Goal: Task Accomplishment & Management: Manage account settings

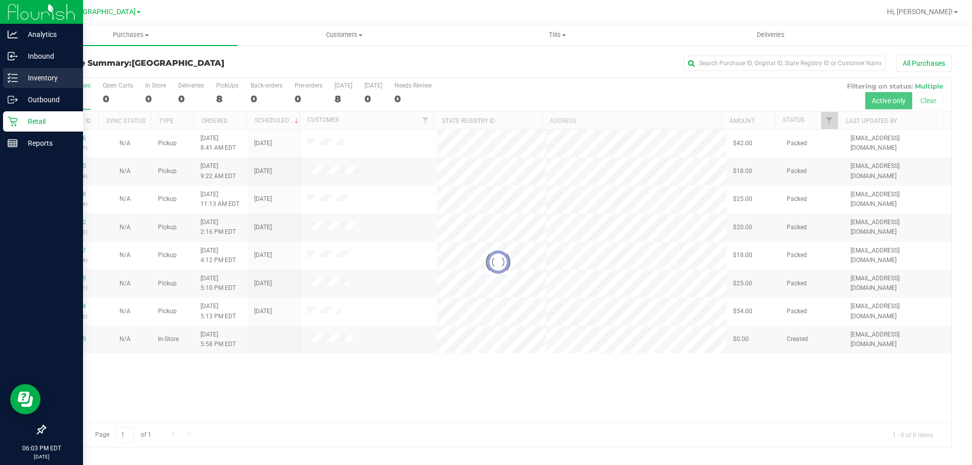
click at [23, 85] on div "Inventory" at bounding box center [43, 78] width 80 height 20
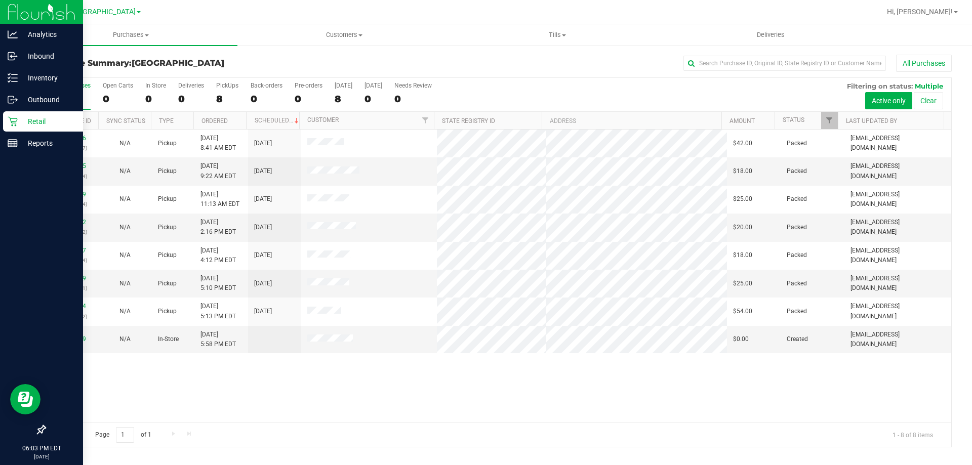
click at [23, 85] on div "Inventory" at bounding box center [43, 78] width 80 height 20
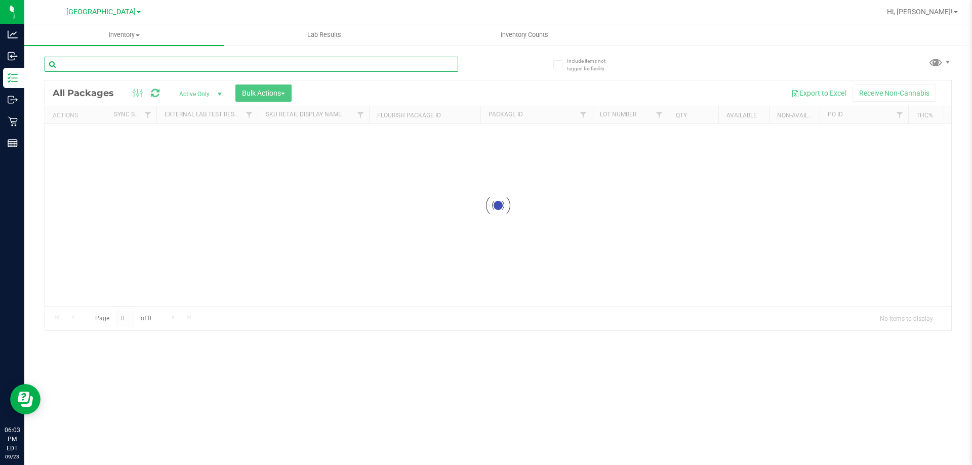
click at [102, 67] on div "Inventory All packages All inventory Waste log Create inventory Lab Results Inv…" at bounding box center [498, 244] width 948 height 441
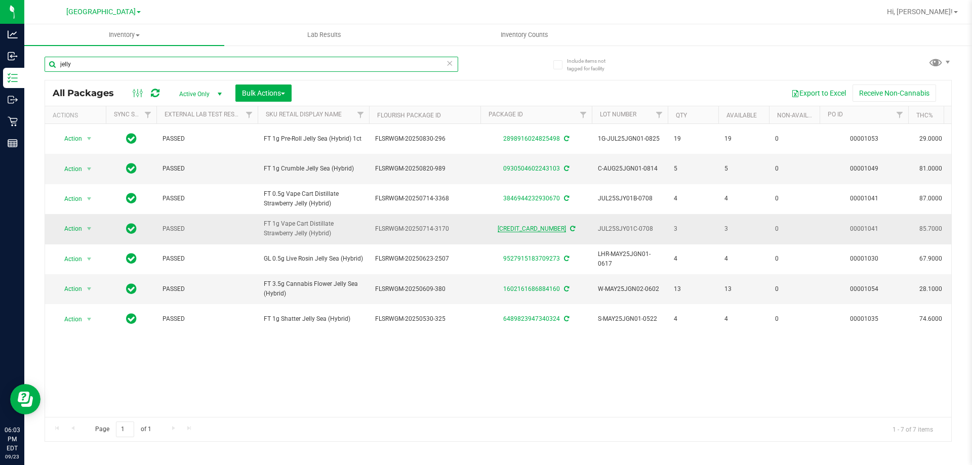
type input "jelly"
click at [513, 231] on link "6370972786904770" at bounding box center [532, 228] width 68 height 7
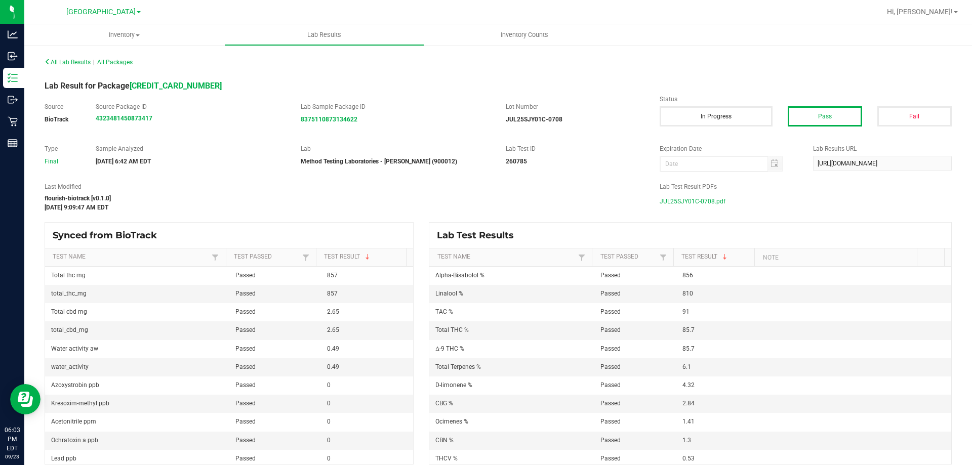
click at [676, 203] on span "JUL25SJY01C-0708.pdf" at bounding box center [693, 201] width 66 height 15
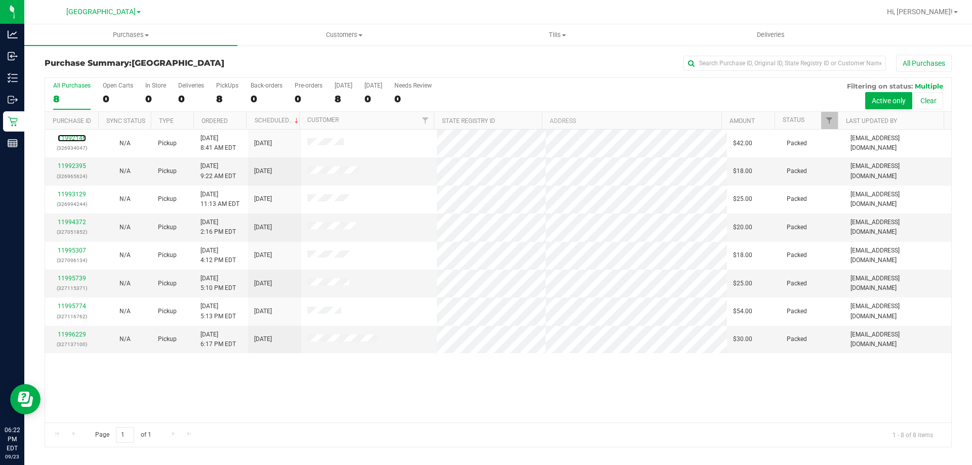
click at [81, 136] on link "11992146" at bounding box center [72, 138] width 28 height 7
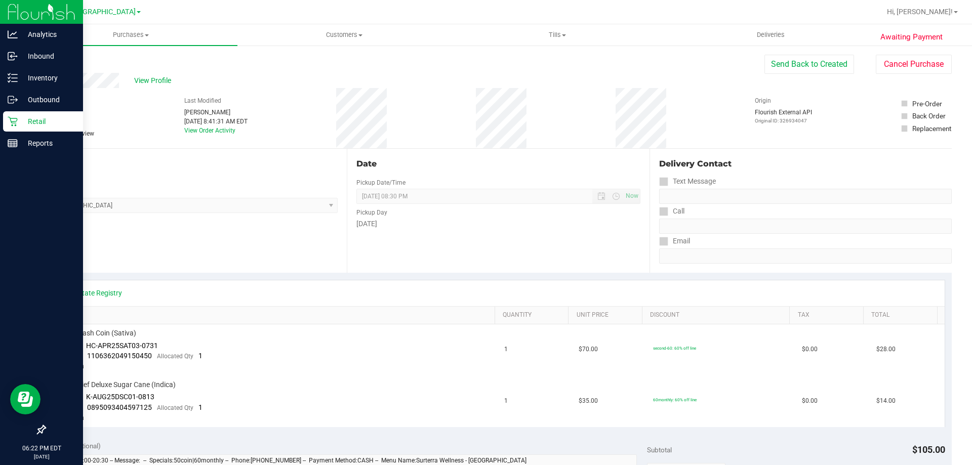
click at [33, 118] on p "Retail" at bounding box center [48, 121] width 61 height 12
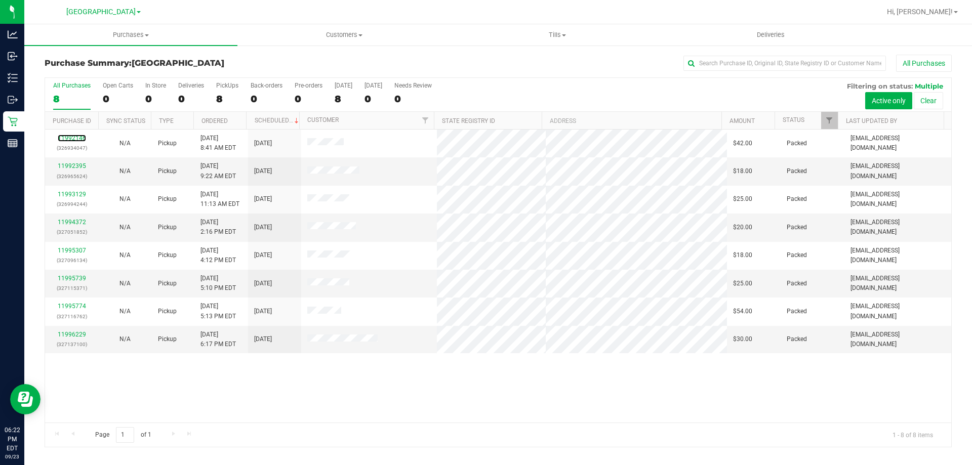
click at [75, 137] on link "11992146" at bounding box center [72, 138] width 28 height 7
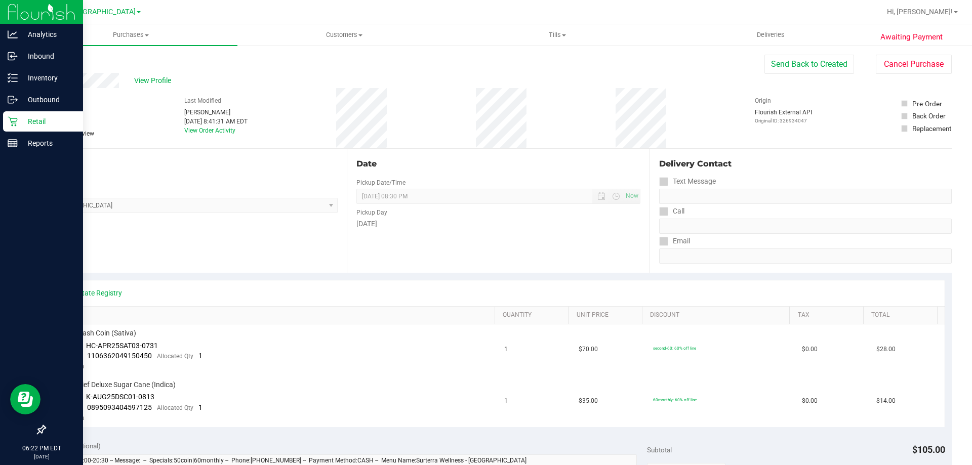
click at [7, 116] on div "Retail" at bounding box center [43, 121] width 80 height 20
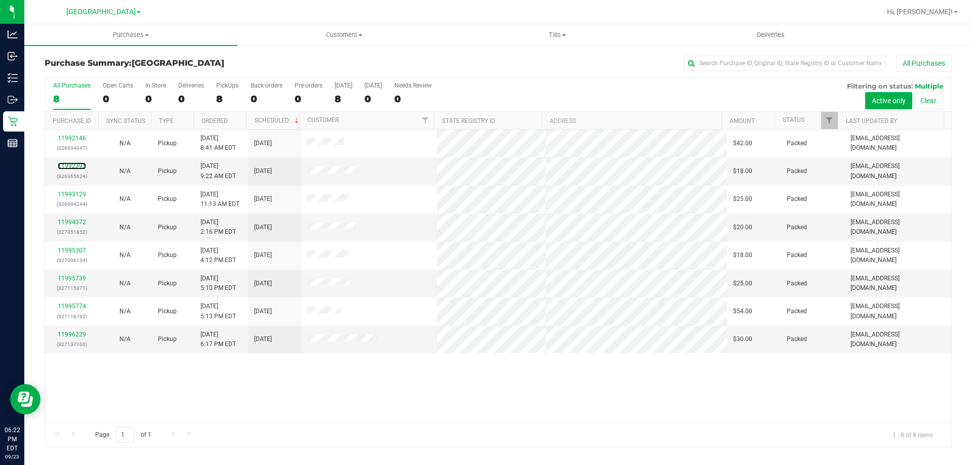
click at [73, 166] on link "11992395" at bounding box center [72, 166] width 28 height 7
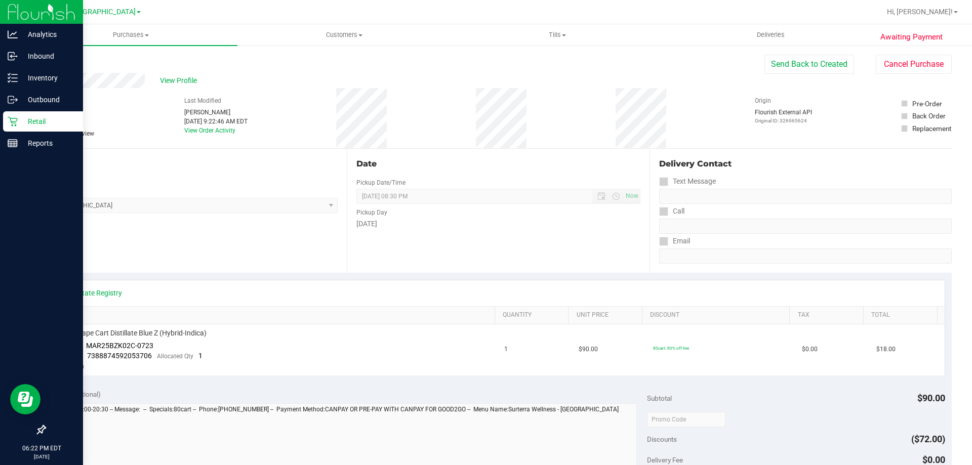
click at [43, 116] on p "Retail" at bounding box center [48, 121] width 61 height 12
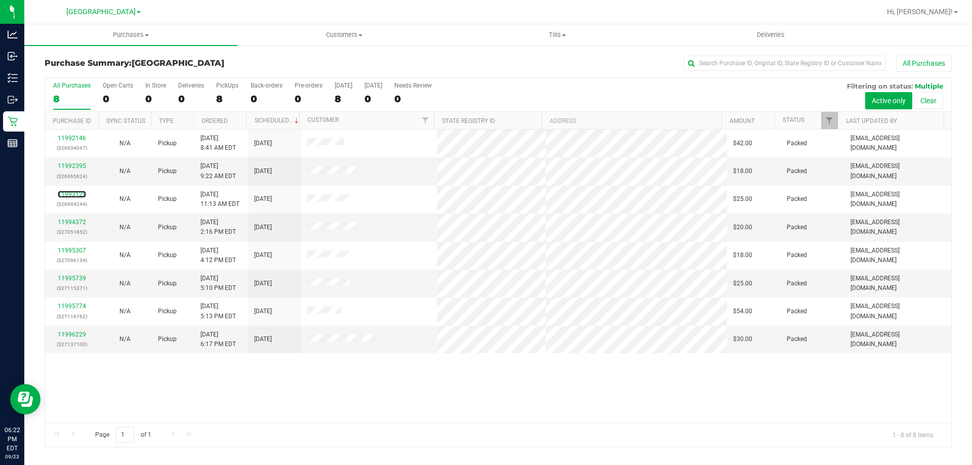
click at [82, 193] on link "11993129" at bounding box center [72, 194] width 28 height 7
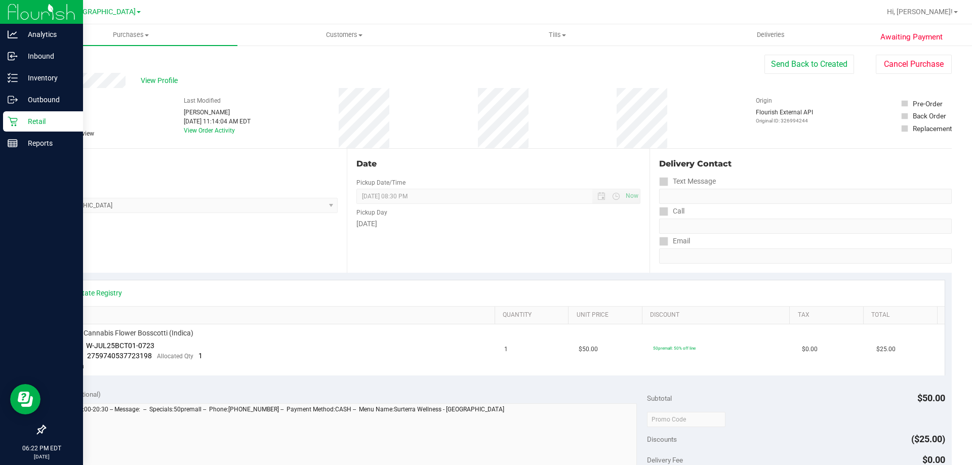
click at [21, 122] on p "Retail" at bounding box center [48, 121] width 61 height 12
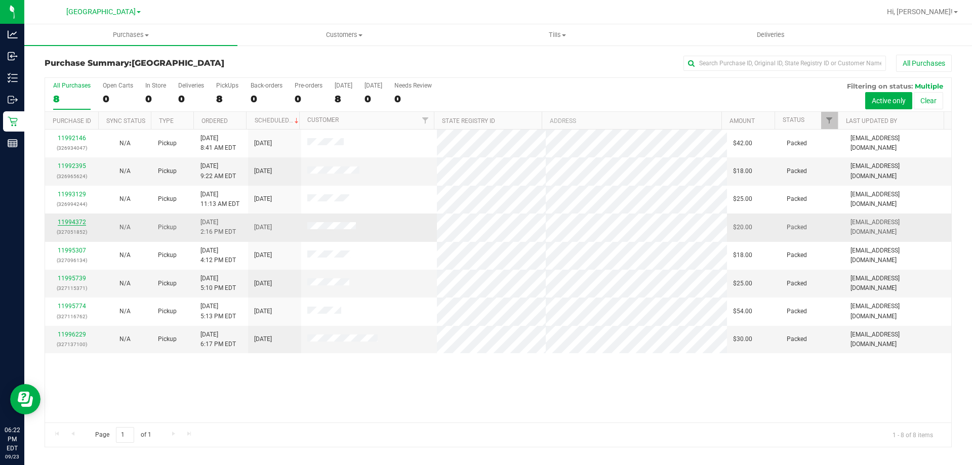
click at [78, 221] on link "11994372" at bounding box center [72, 222] width 28 height 7
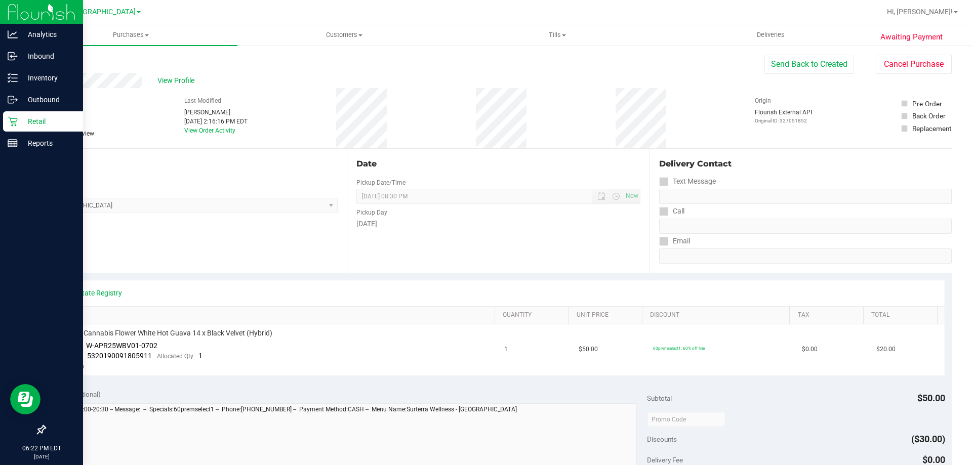
click at [10, 125] on icon at bounding box center [13, 121] width 10 height 10
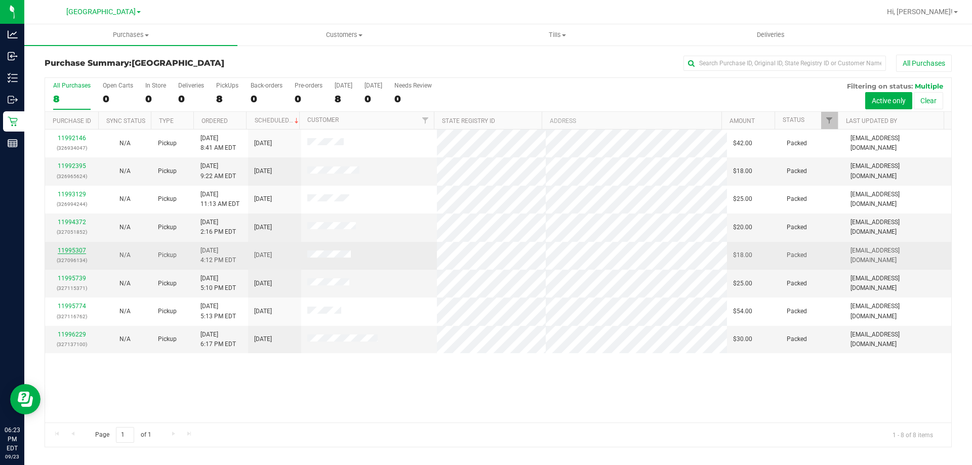
click at [65, 253] on link "11995307" at bounding box center [72, 250] width 28 height 7
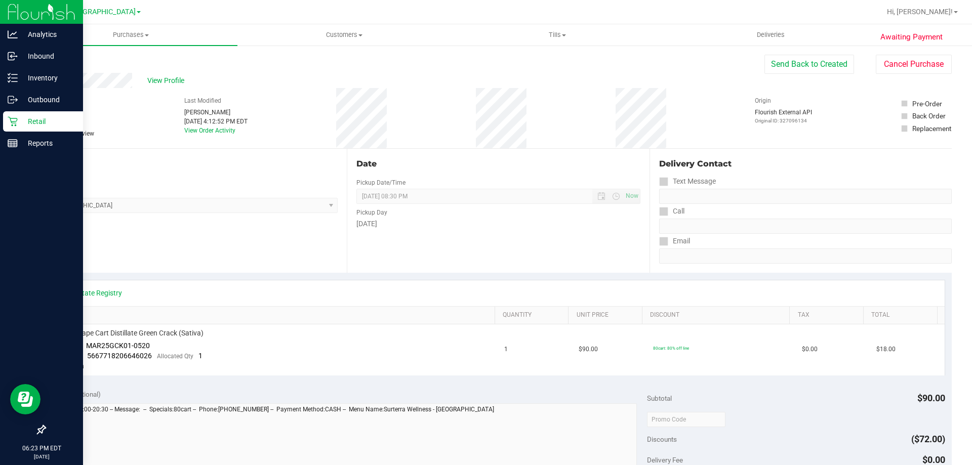
click at [32, 115] on p "Retail" at bounding box center [48, 121] width 61 height 12
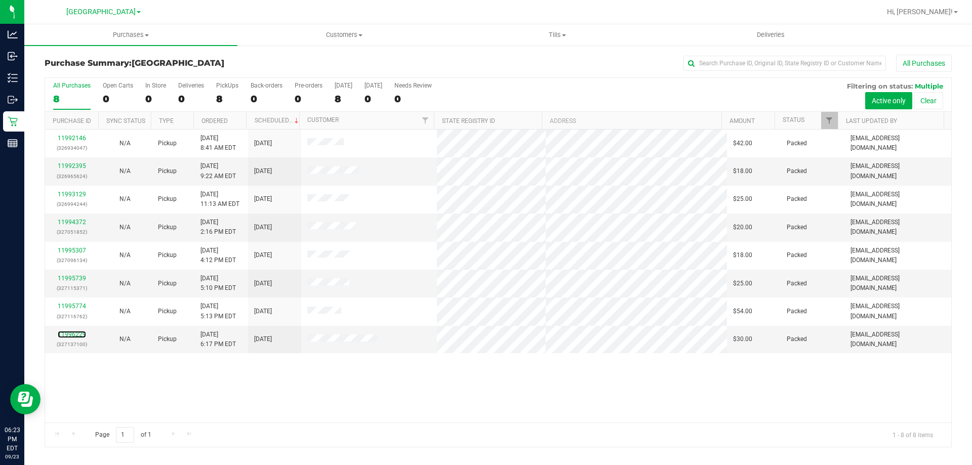
click at [82, 334] on link "11996229" at bounding box center [72, 334] width 28 height 7
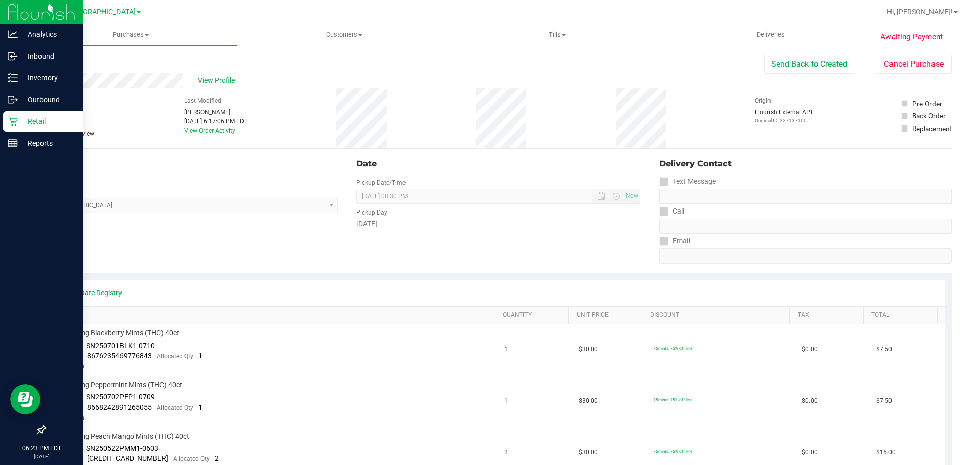
click at [9, 115] on div "Retail" at bounding box center [43, 121] width 80 height 20
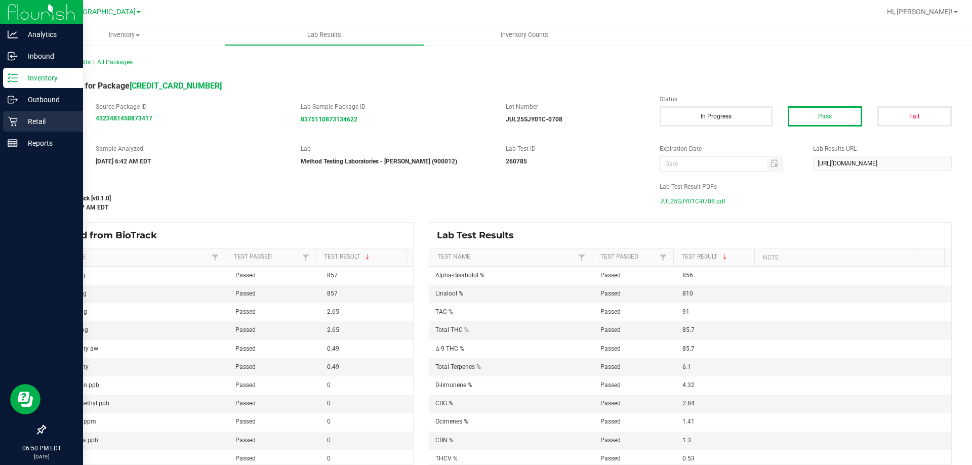
click at [21, 121] on p "Retail" at bounding box center [48, 121] width 61 height 12
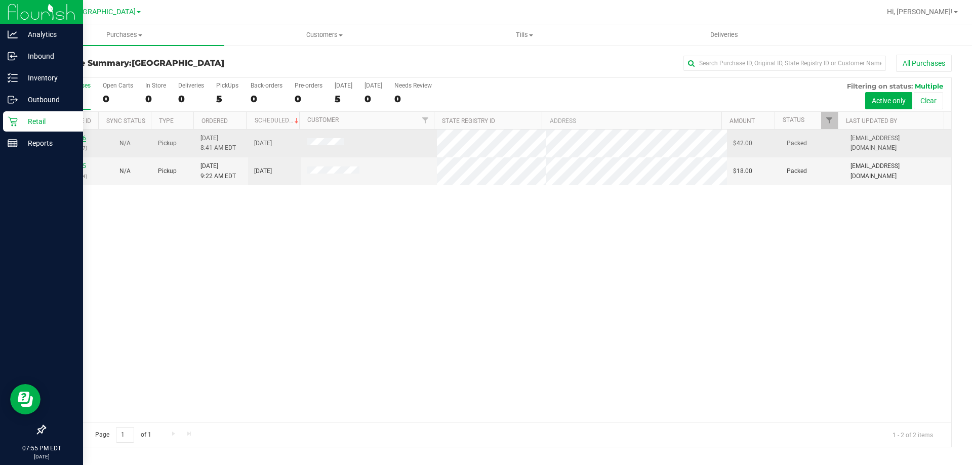
click at [68, 137] on link "11992146" at bounding box center [72, 138] width 28 height 7
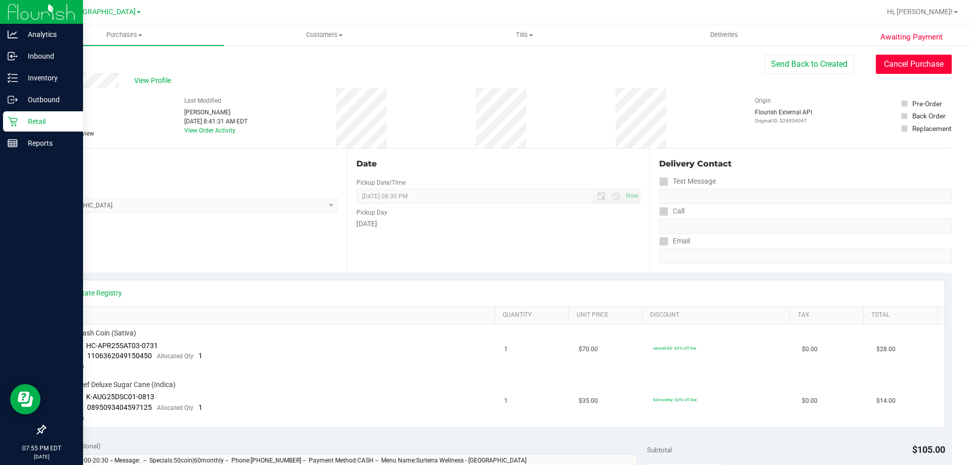
click at [884, 69] on button "Cancel Purchase" at bounding box center [914, 64] width 76 height 19
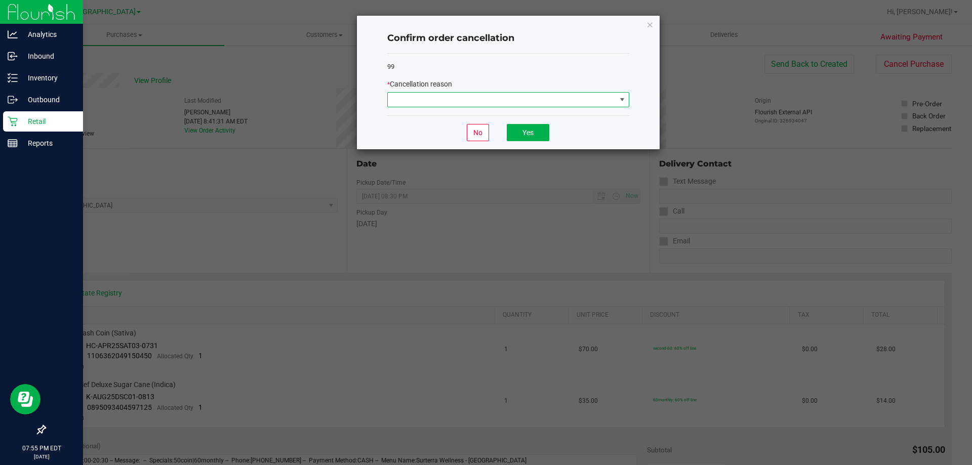
click at [555, 98] on span at bounding box center [502, 100] width 228 height 14
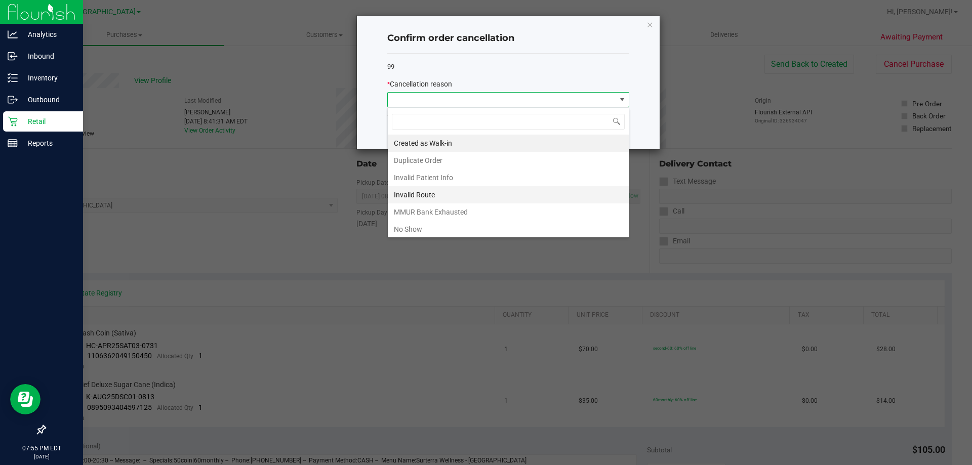
scroll to position [15, 242]
click at [450, 228] on li "No Show" at bounding box center [508, 229] width 241 height 17
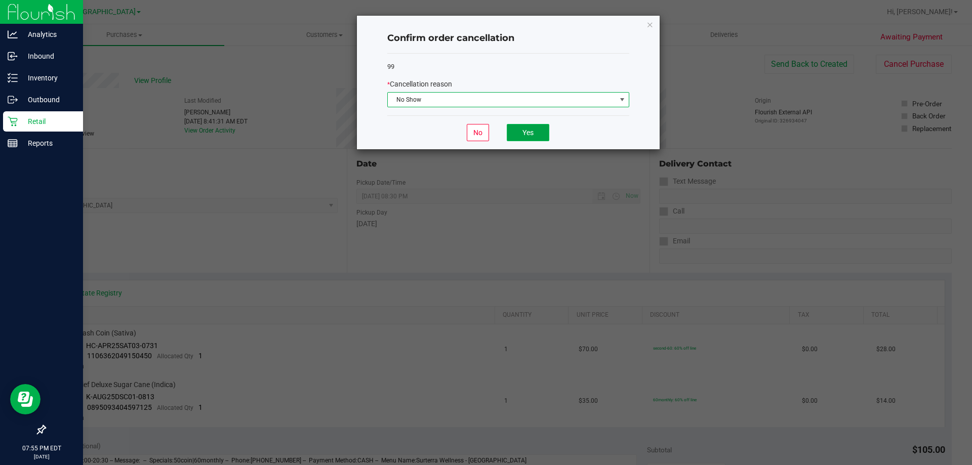
click at [520, 129] on button "Yes" at bounding box center [528, 132] width 43 height 17
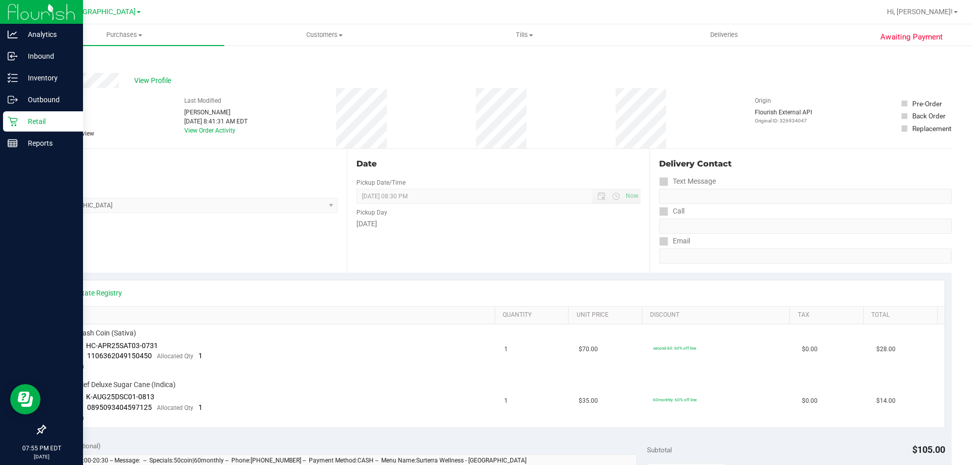
click at [22, 124] on p "Retail" at bounding box center [48, 121] width 61 height 12
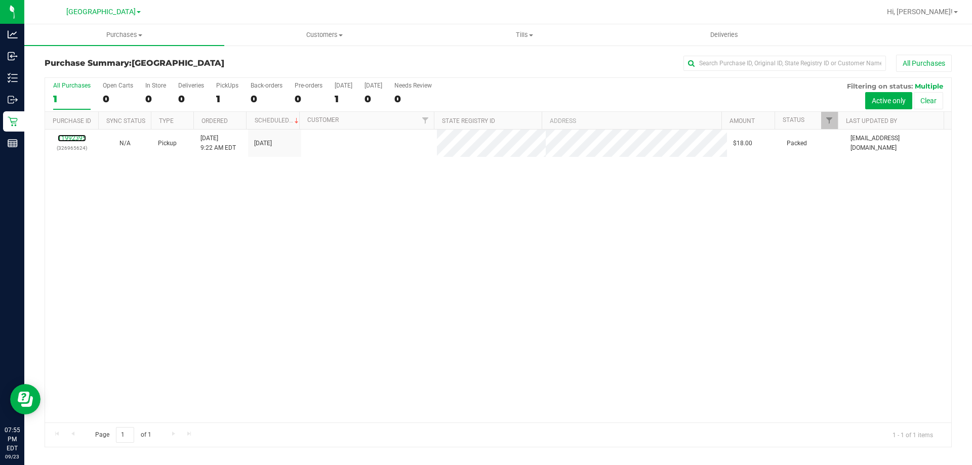
click at [74, 137] on link "11992395" at bounding box center [72, 138] width 28 height 7
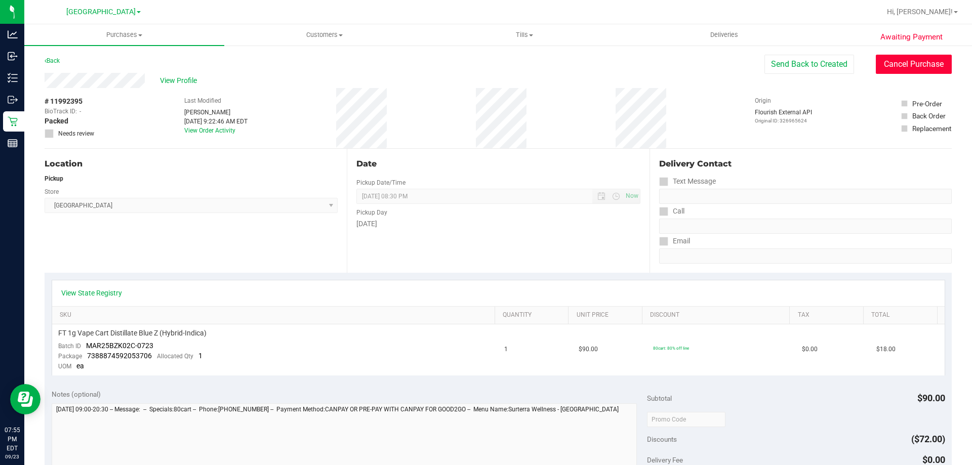
click at [891, 71] on button "Cancel Purchase" at bounding box center [914, 64] width 76 height 19
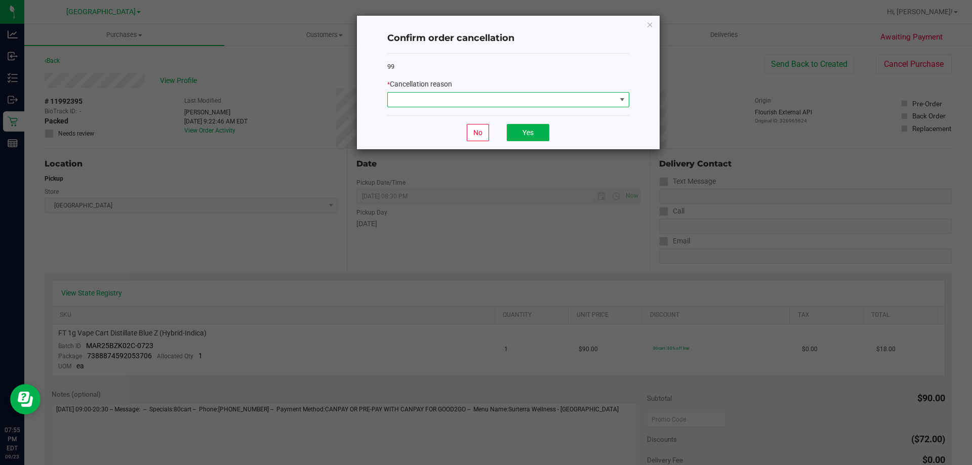
click at [612, 95] on span at bounding box center [502, 100] width 228 height 14
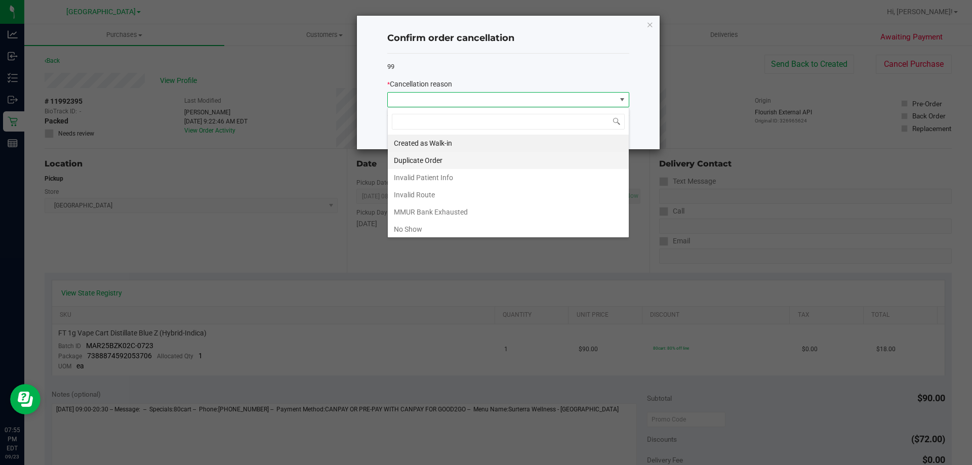
scroll to position [15, 242]
click at [435, 227] on li "No Show" at bounding box center [508, 229] width 241 height 17
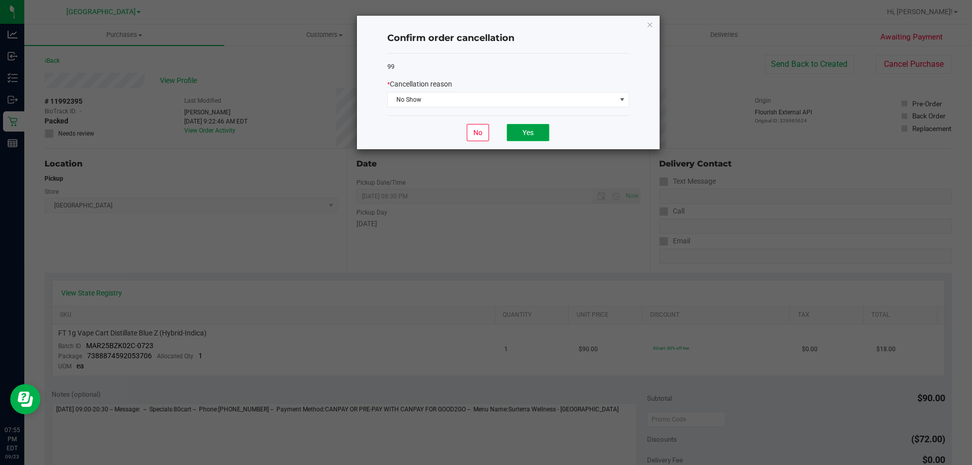
click at [523, 127] on button "Yes" at bounding box center [528, 132] width 43 height 17
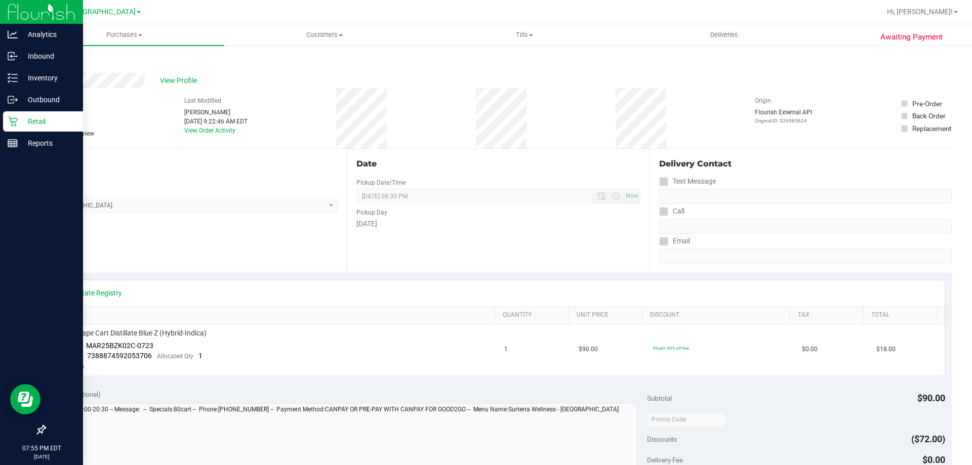
click at [21, 127] on p "Retail" at bounding box center [48, 121] width 61 height 12
